Goal: Consume media (video, audio)

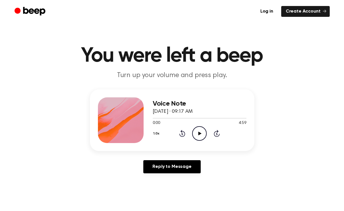
click at [197, 133] on icon "Play Audio" at bounding box center [199, 133] width 15 height 15
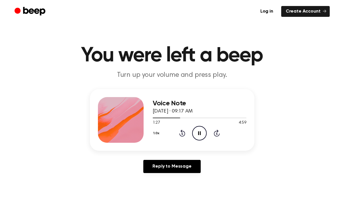
click at [216, 133] on icon at bounding box center [216, 134] width 1 height 2
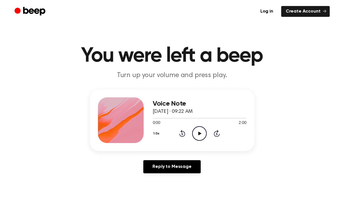
click at [204, 137] on icon "Play Audio" at bounding box center [199, 133] width 15 height 15
